Goal: Transaction & Acquisition: Purchase product/service

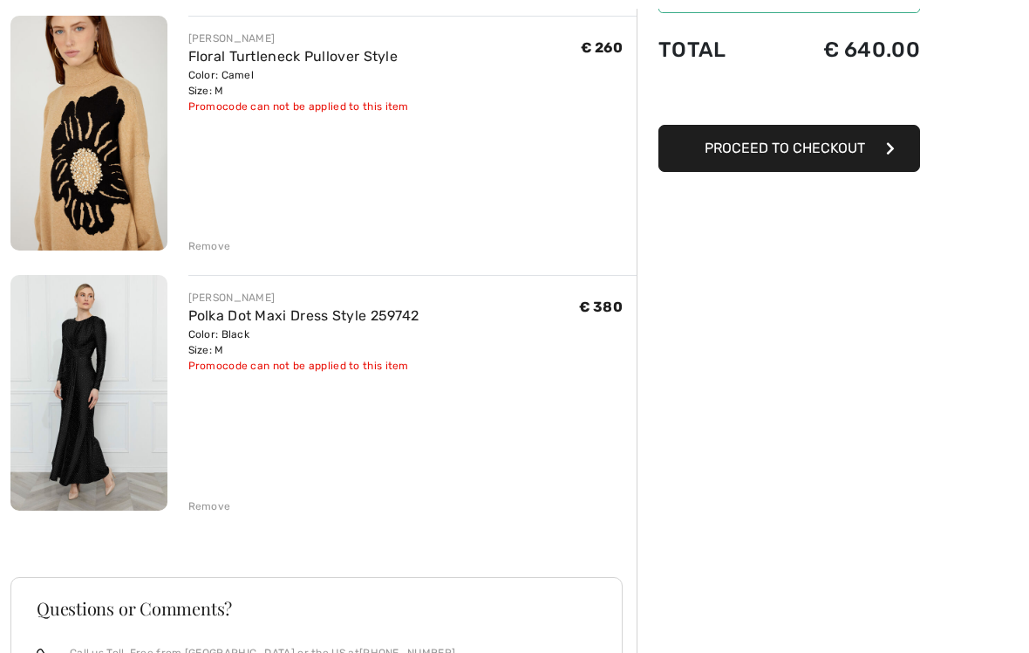
scroll to position [213, 0]
click at [107, 389] on img at bounding box center [88, 392] width 157 height 235
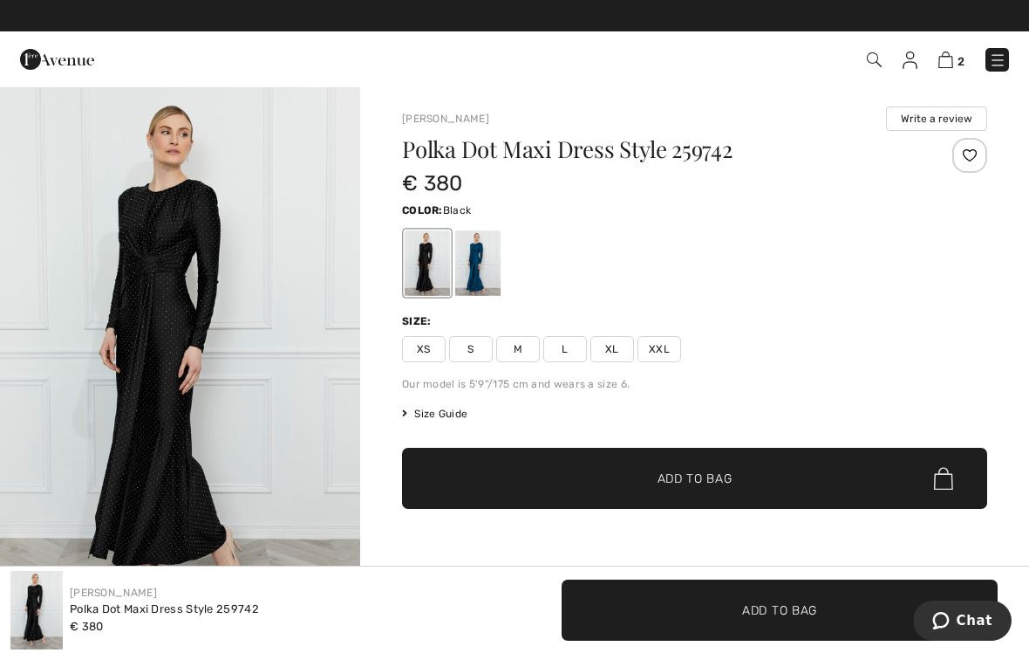
click at [947, 66] on img at bounding box center [946, 59] width 15 height 17
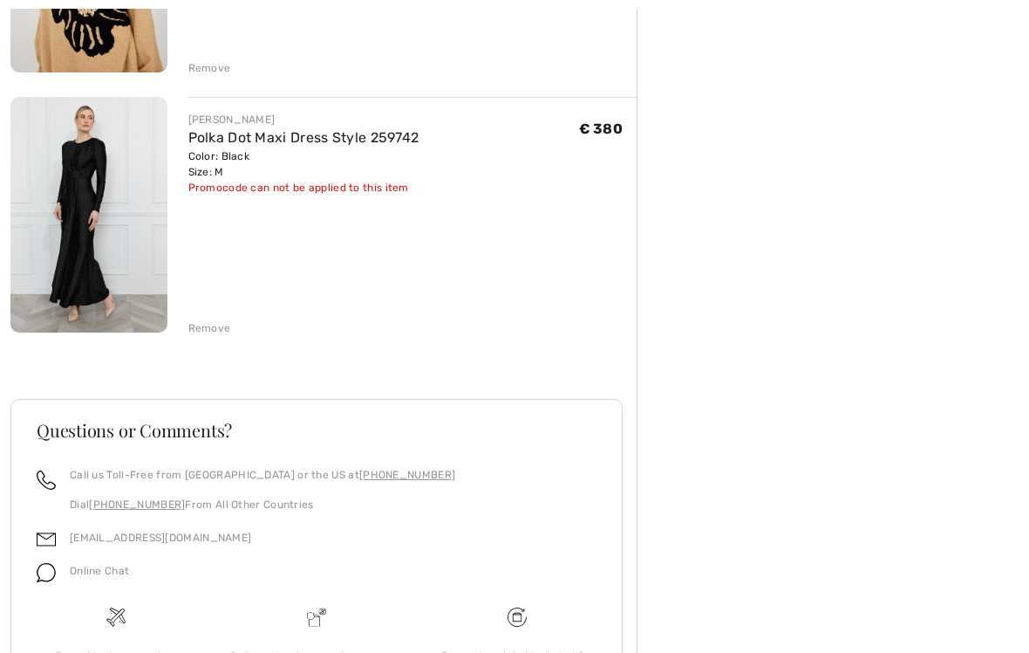
scroll to position [391, 0]
click at [207, 326] on div "Remove" at bounding box center [209, 328] width 43 height 16
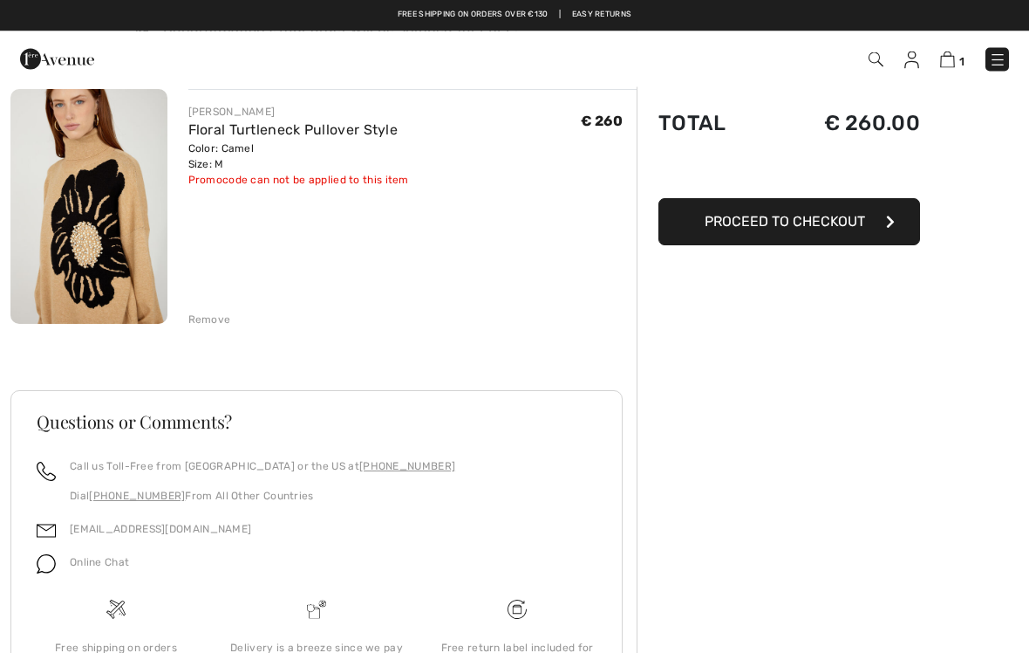
scroll to position [0, 0]
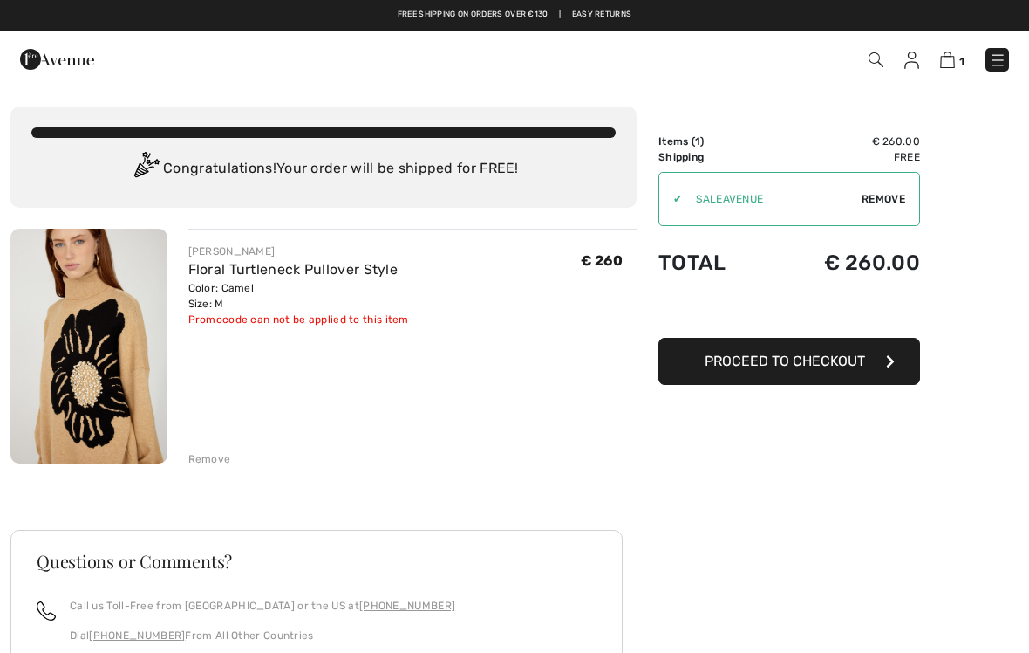
click at [1003, 55] on img at bounding box center [997, 59] width 17 height 17
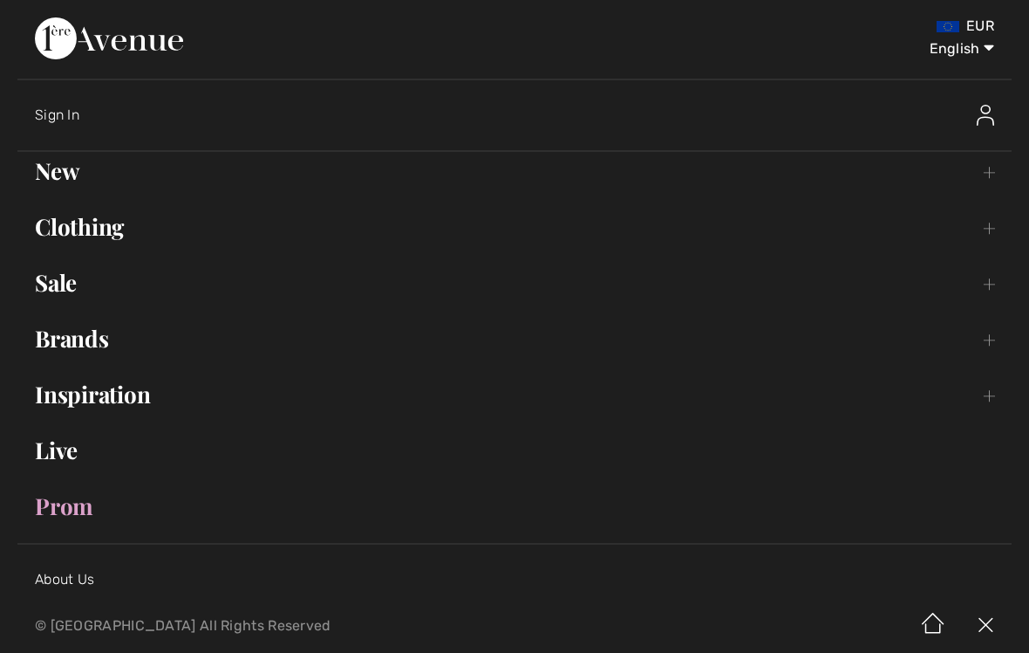
click at [76, 355] on link "Brands Open submenu" at bounding box center [514, 338] width 994 height 38
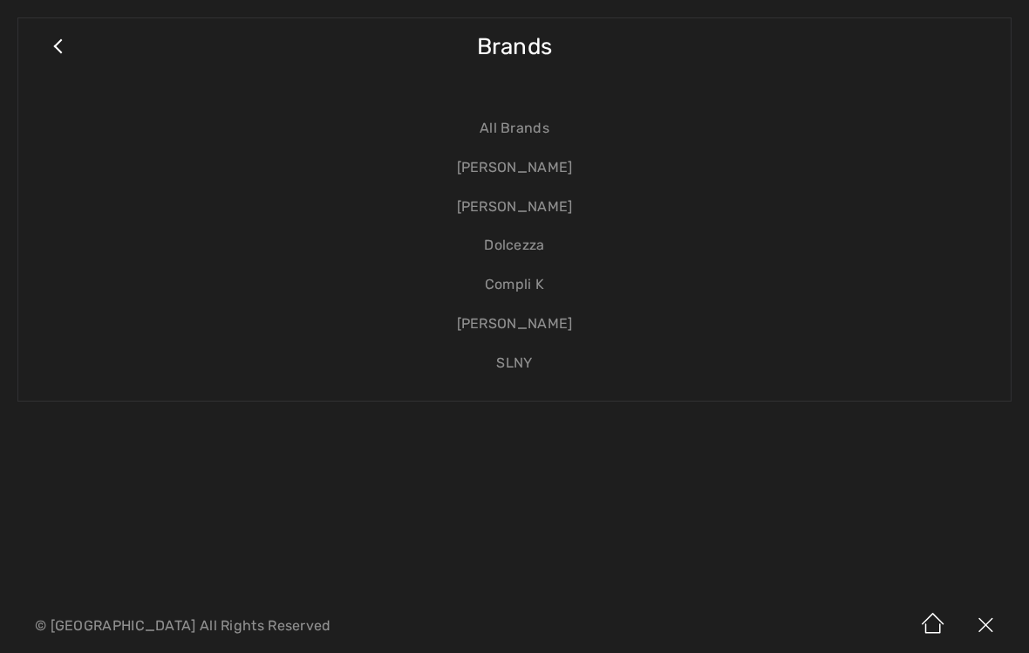
click at [502, 208] on link "[PERSON_NAME]" at bounding box center [515, 207] width 958 height 39
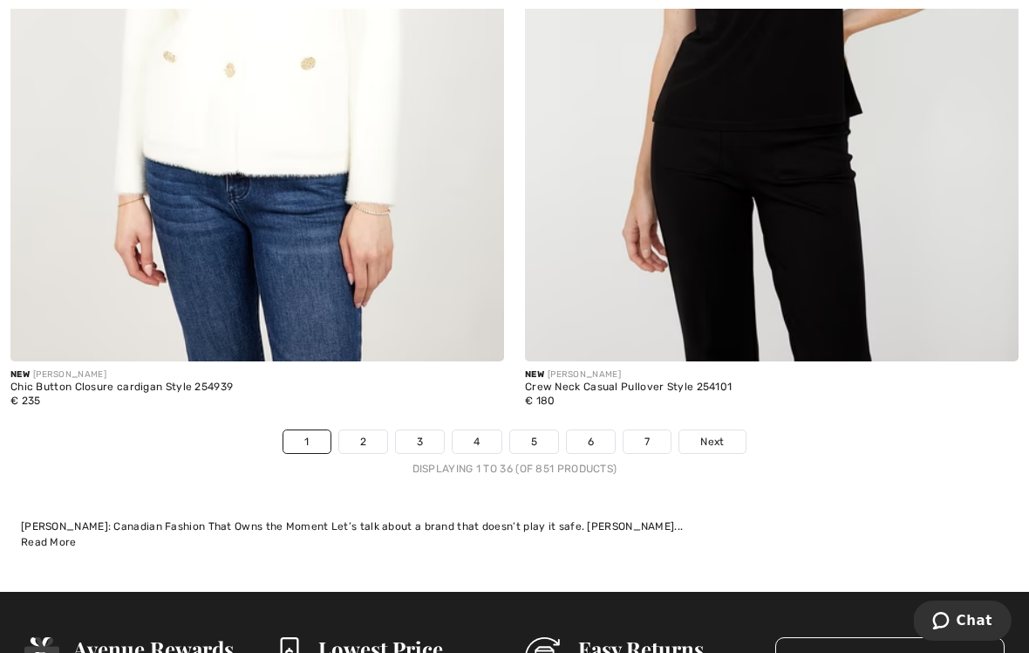
scroll to position [15414, 0]
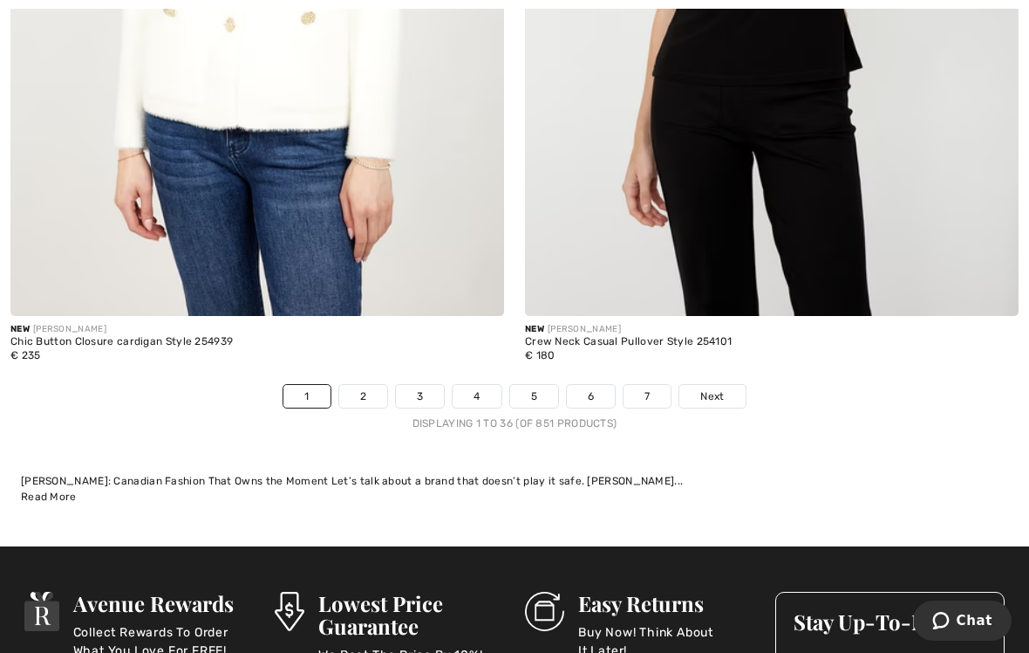
click at [707, 388] on span "Next" at bounding box center [712, 396] width 24 height 16
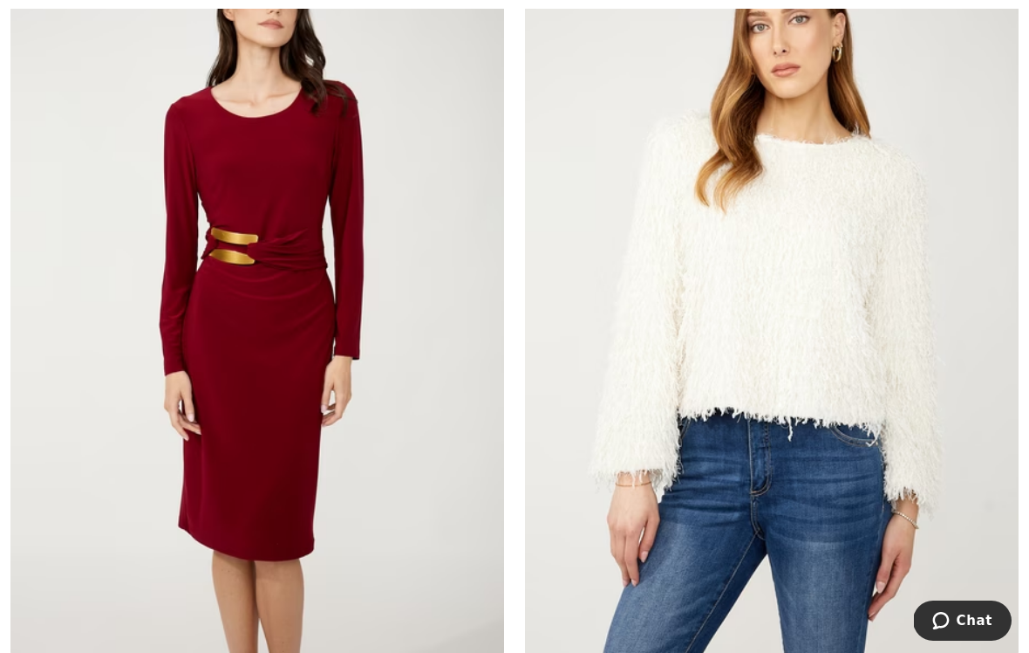
scroll to position [4086, 0]
